Goal: Information Seeking & Learning: Learn about a topic

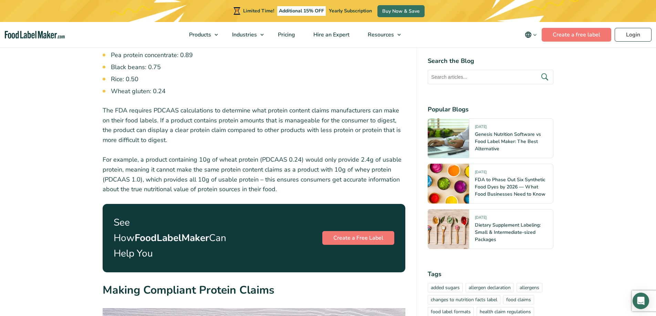
scroll to position [1255, 0]
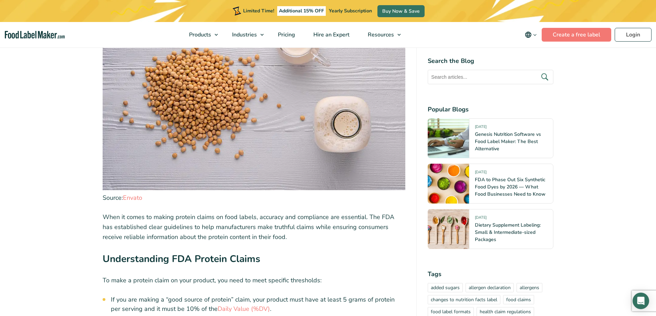
scroll to position [1790, 0]
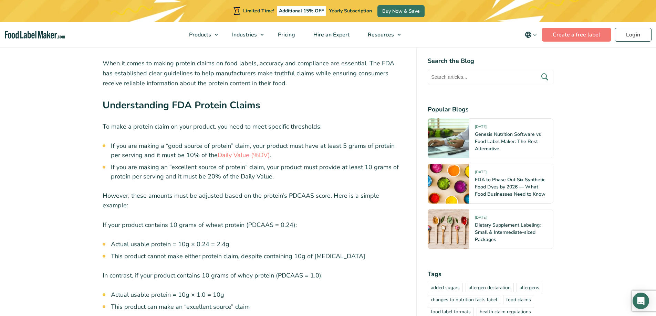
scroll to position [1859, 0]
